Goal: Task Accomplishment & Management: Manage account settings

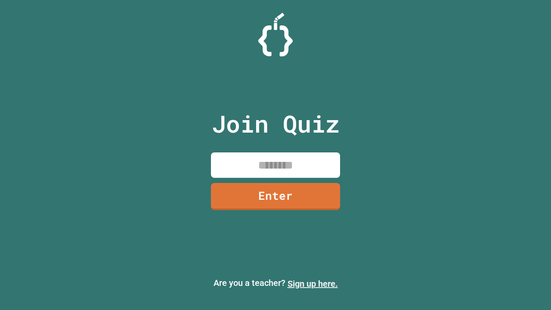
click at [313, 284] on link "Sign up here." at bounding box center [313, 284] width 50 height 10
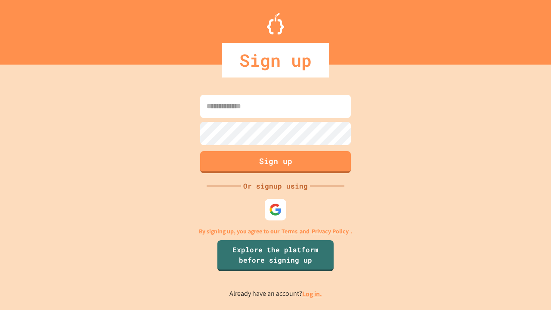
click at [313, 294] on link "Log in." at bounding box center [312, 294] width 20 height 9
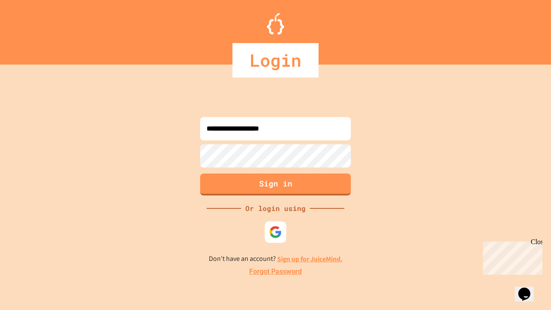
type input "**********"
